Goal: Navigation & Orientation: Understand site structure

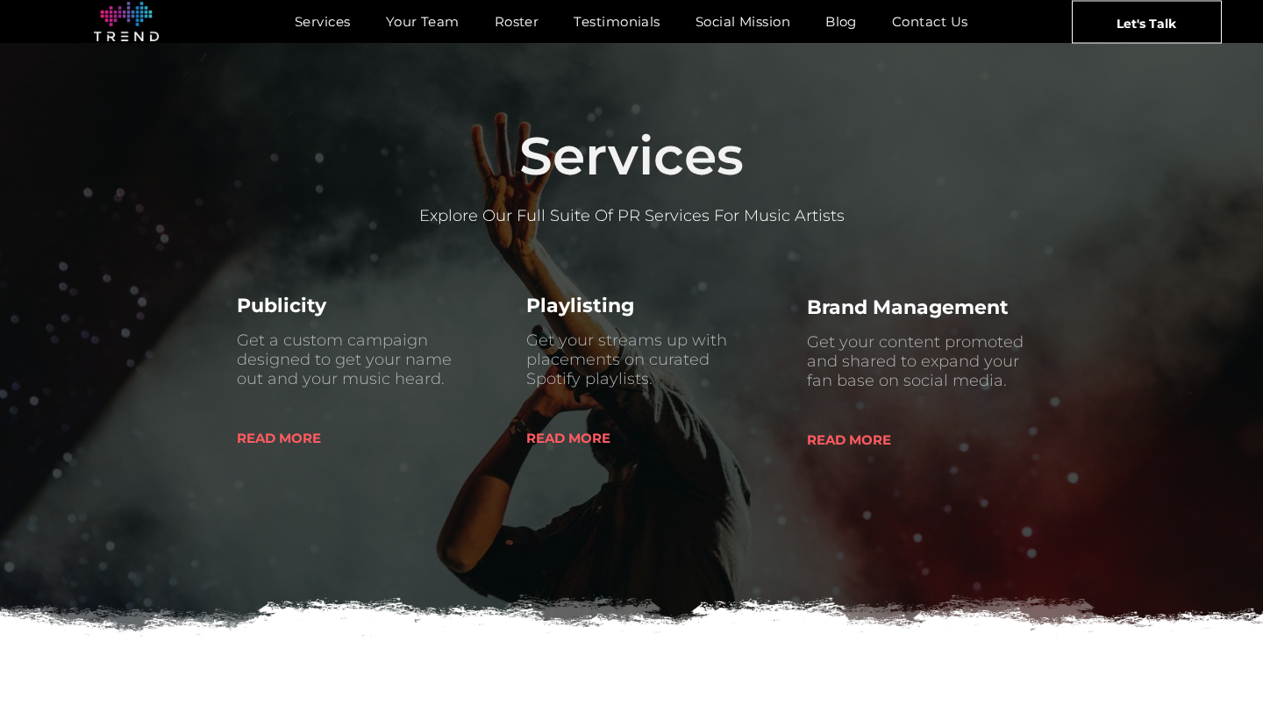
scroll to position [664, 0]
click at [288, 438] on span "READ MORE" at bounding box center [279, 437] width 84 height 45
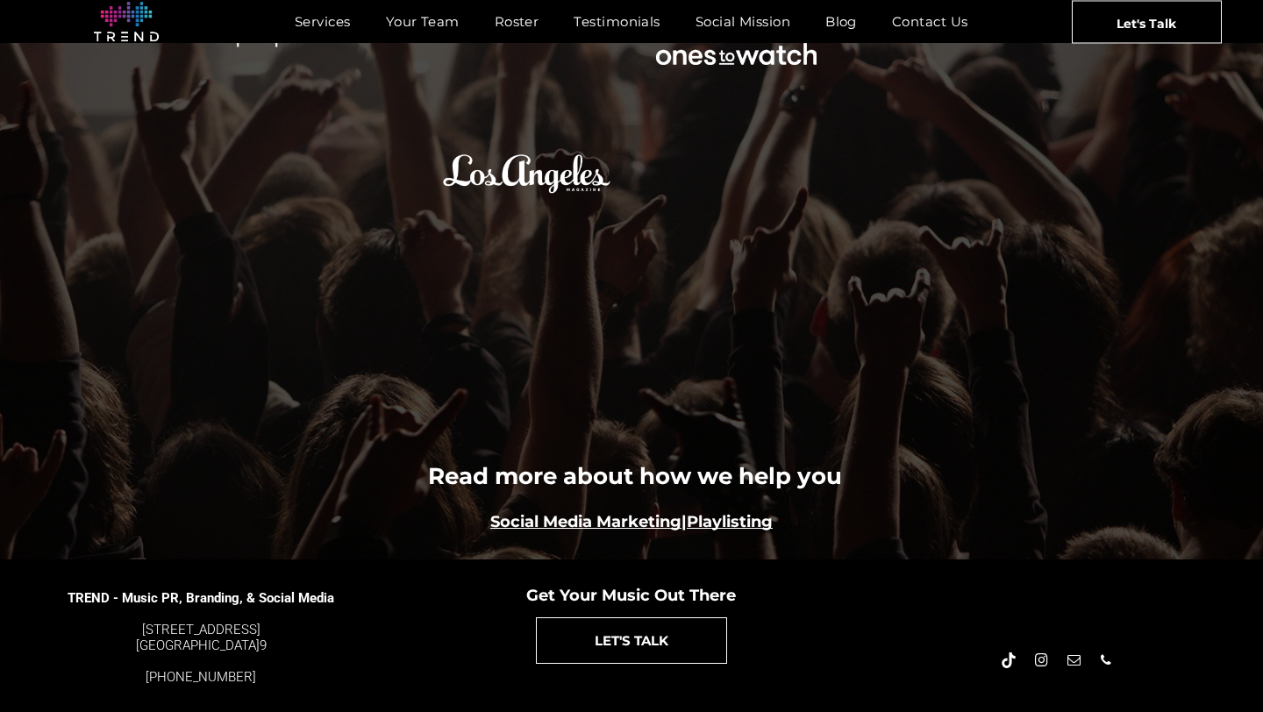
scroll to position [1969, 0]
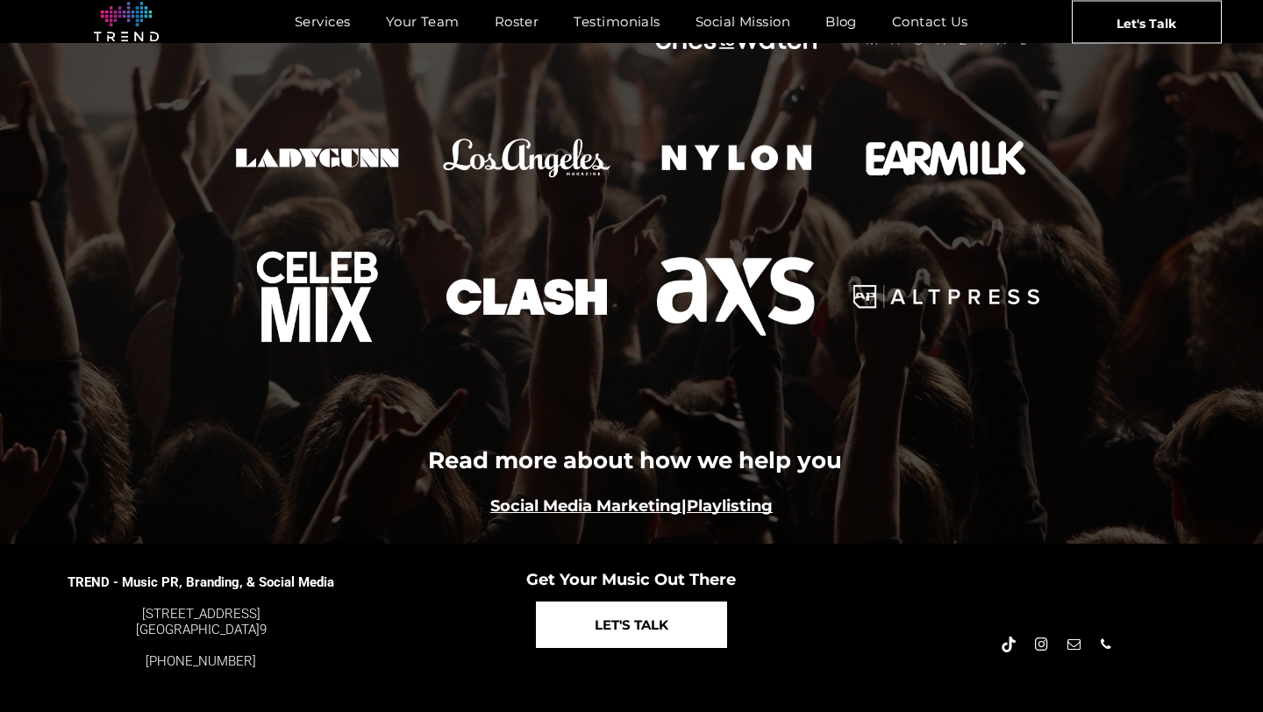
click at [603, 603] on span "LET'S TALK" at bounding box center [632, 625] width 74 height 45
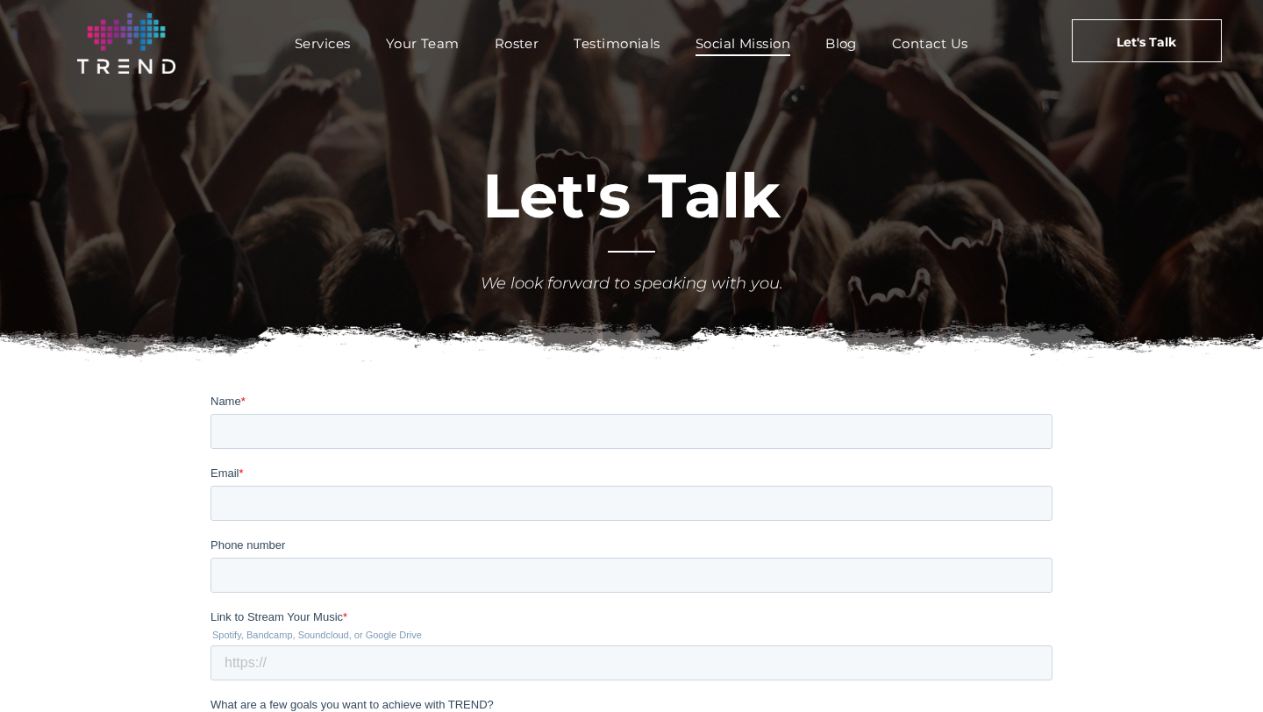
click at [748, 40] on span "Social Mission" at bounding box center [743, 43] width 95 height 25
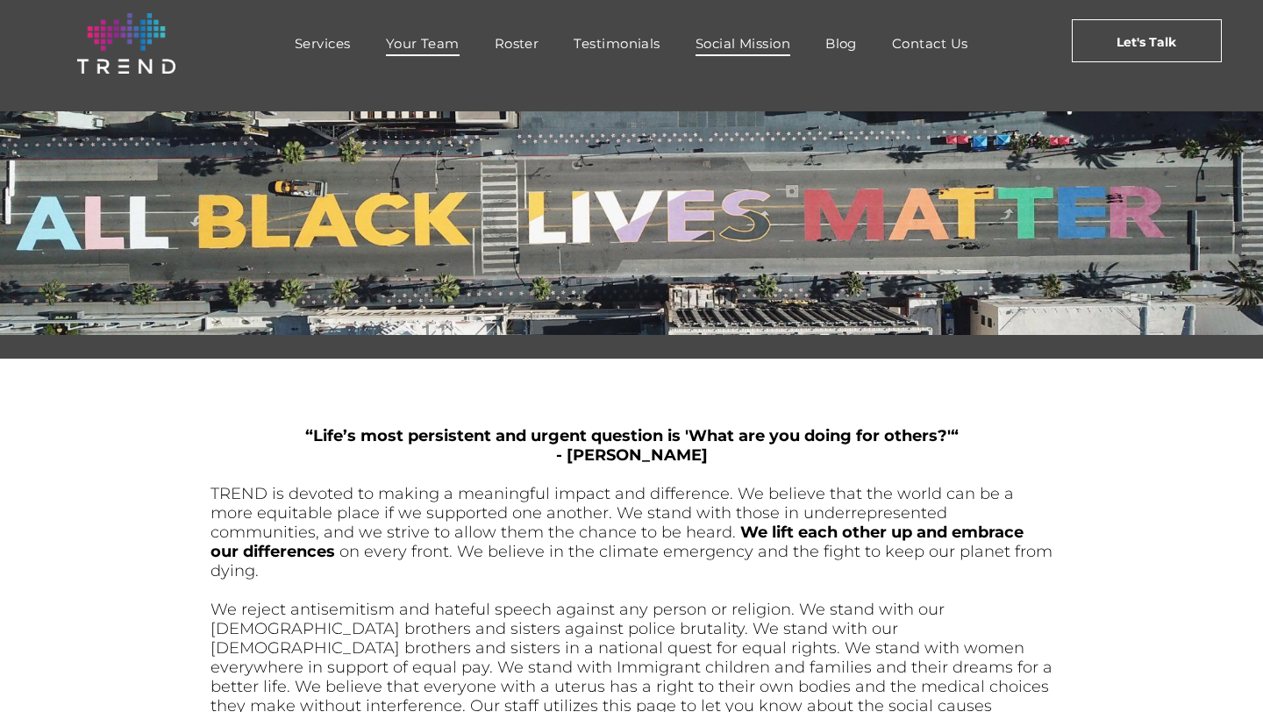
click at [438, 41] on span "Your Team" at bounding box center [423, 43] width 74 height 25
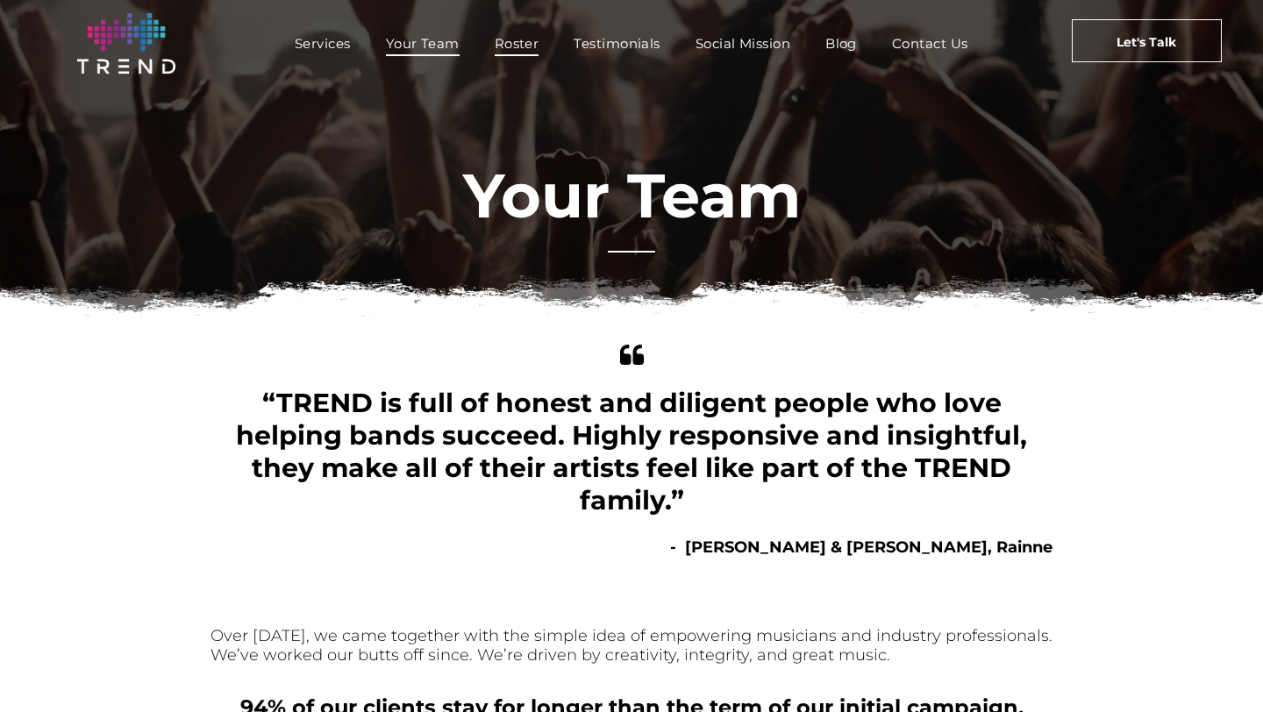
click at [518, 46] on span "Roster" at bounding box center [517, 43] width 45 height 25
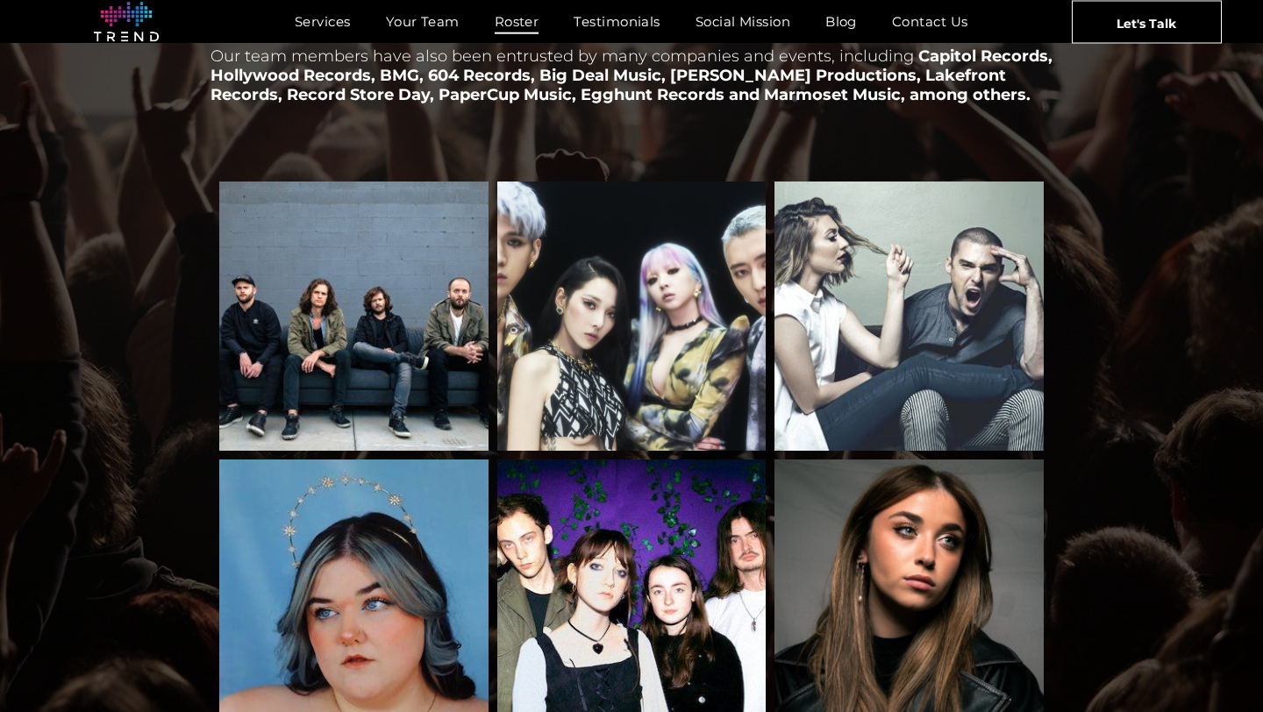
scroll to position [254, 0]
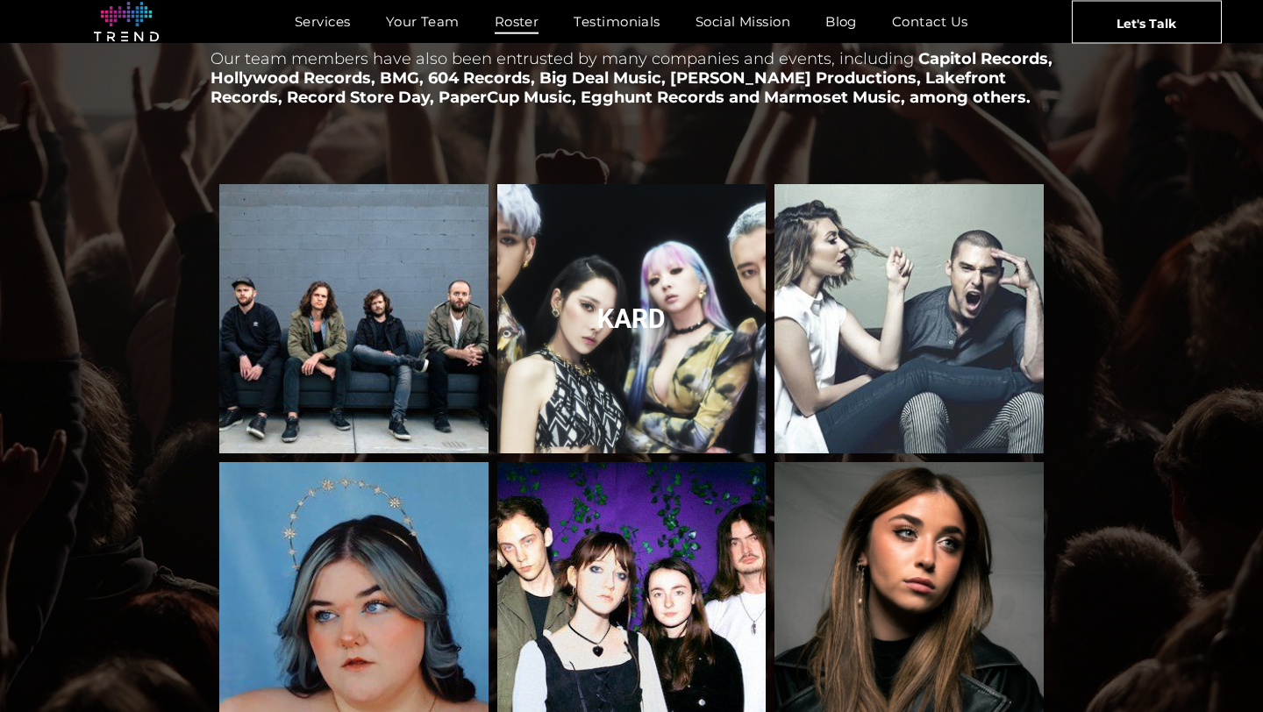
click at [653, 314] on link "KARD" at bounding box center [631, 318] width 285 height 285
click at [632, 298] on link "KARD" at bounding box center [631, 318] width 285 height 285
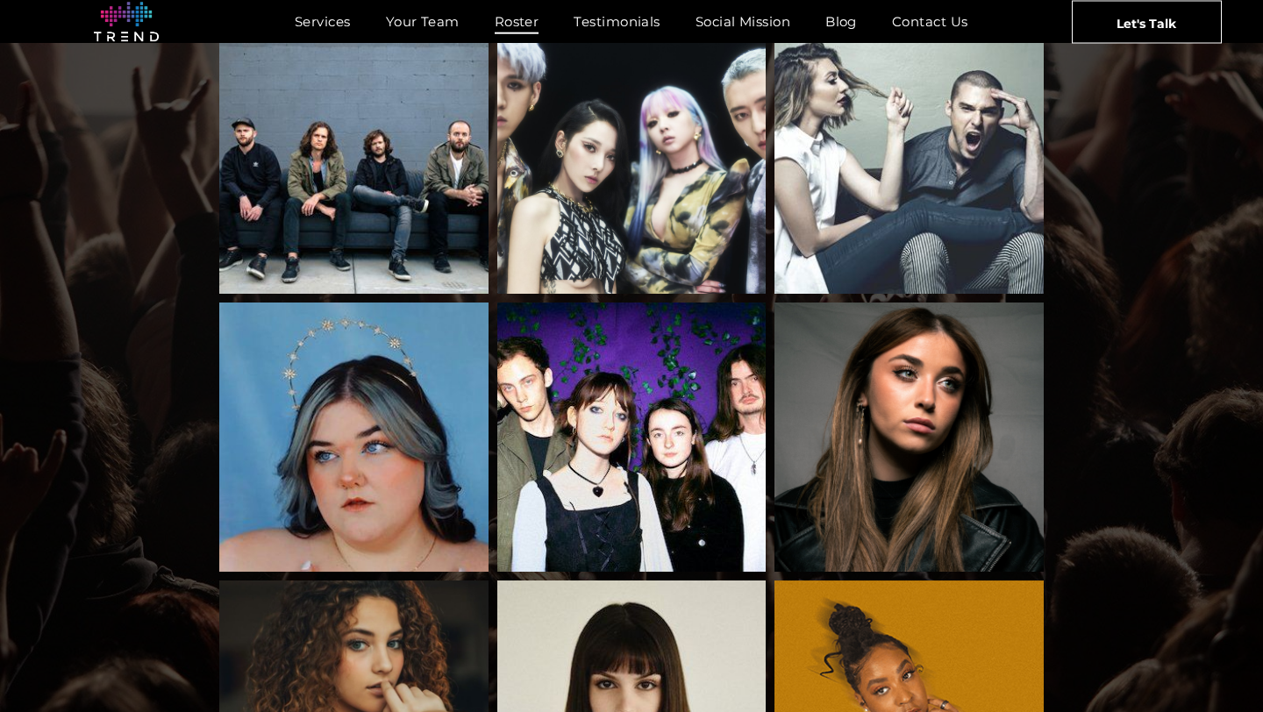
scroll to position [429, 0]
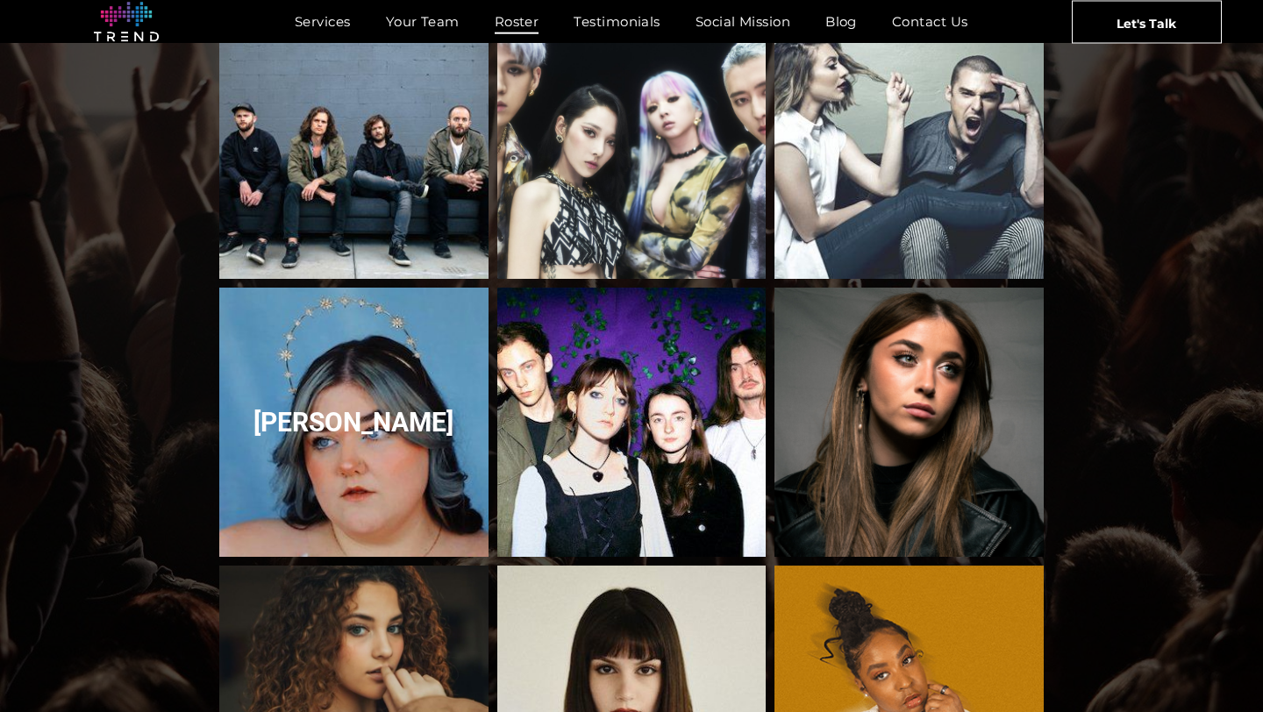
click at [402, 390] on link "Courtney Govan" at bounding box center [353, 422] width 285 height 285
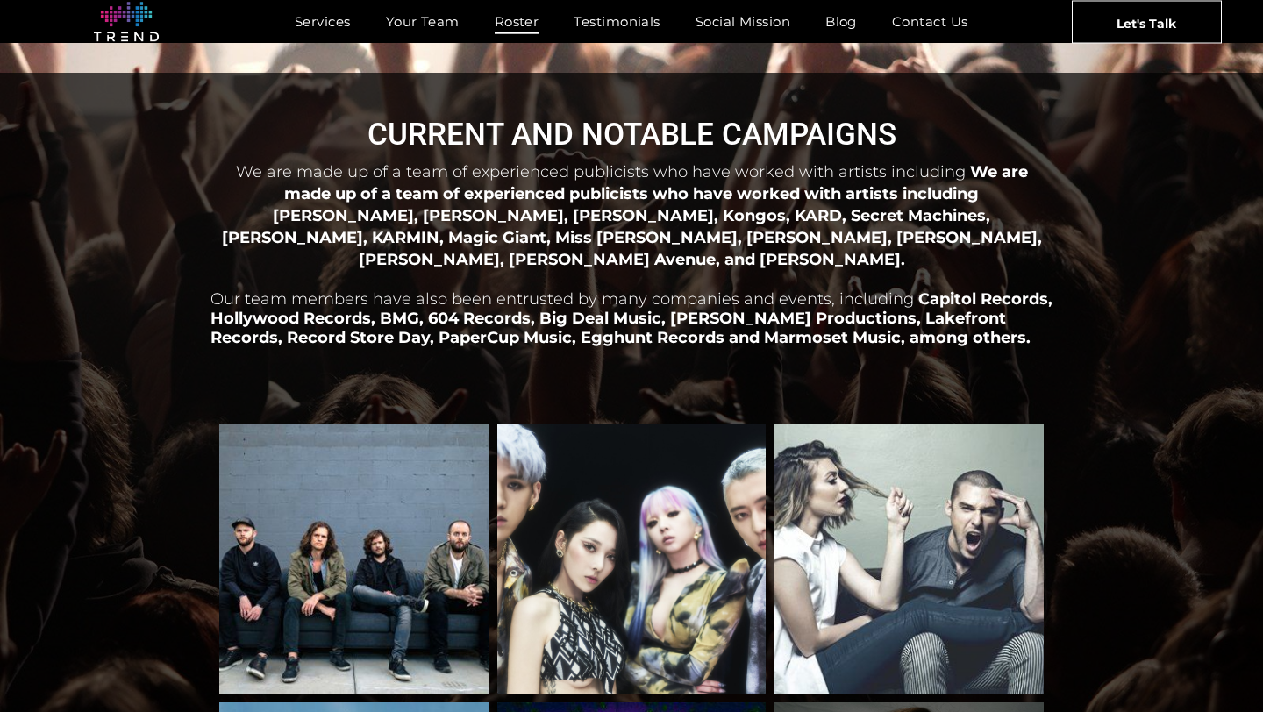
scroll to position [0, 0]
